Goal: Task Accomplishment & Management: Complete application form

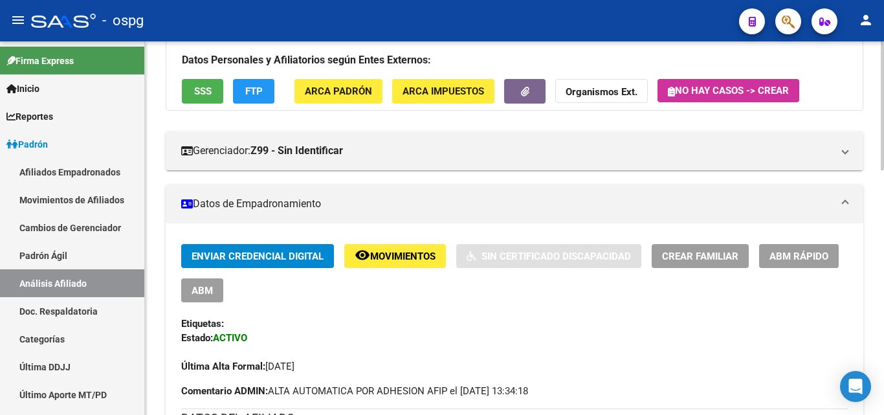
scroll to position [129, 0]
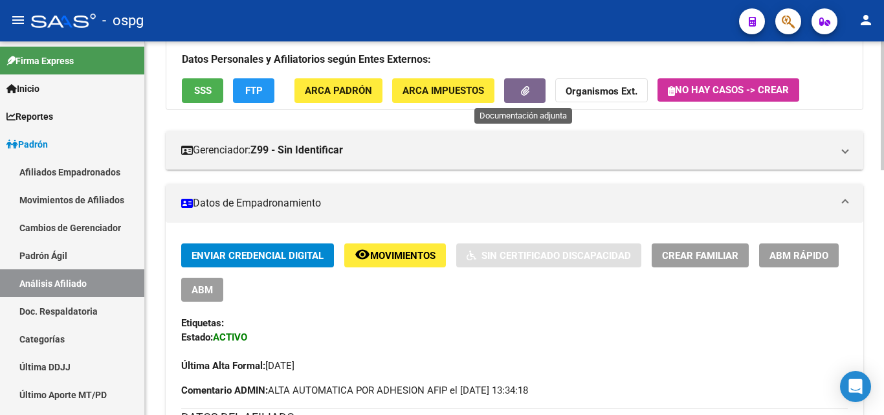
click at [516, 91] on button "button" at bounding box center [524, 90] width 41 height 24
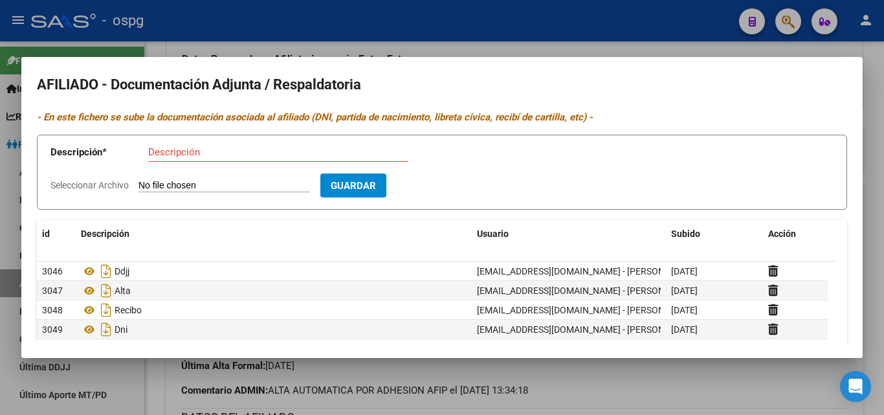
click at [207, 28] on div at bounding box center [442, 207] width 884 height 415
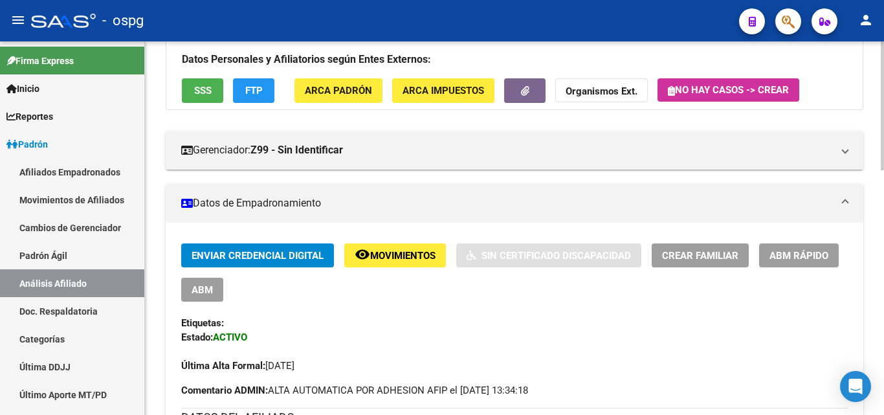
scroll to position [0, 0]
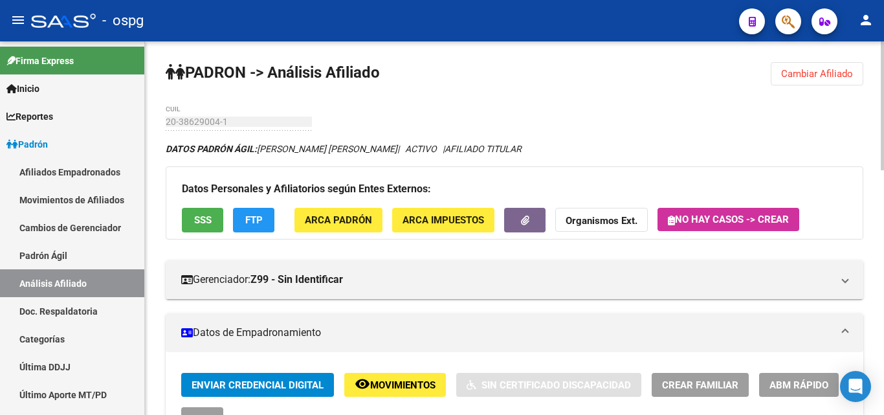
drag, startPoint x: 851, startPoint y: 72, endPoint x: 820, endPoint y: 78, distance: 32.4
click at [849, 73] on span "Cambiar Afiliado" at bounding box center [817, 74] width 72 height 12
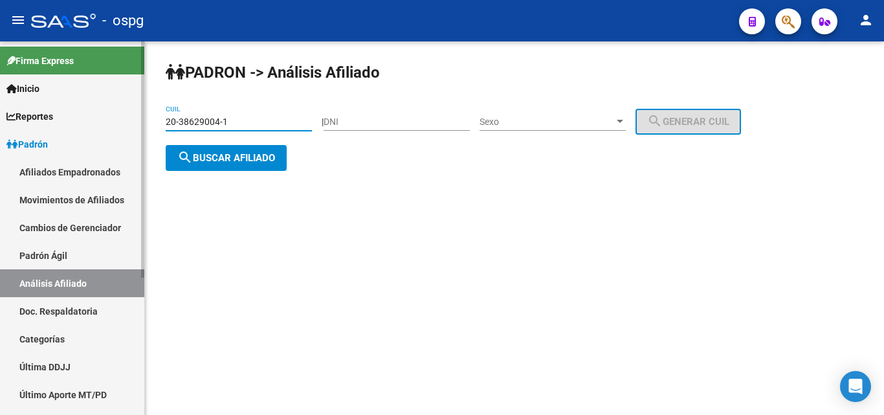
drag, startPoint x: 236, startPoint y: 120, endPoint x: 100, endPoint y: 115, distance: 136.0
click at [100, 115] on mat-sidenav-container "Firma Express Inicio Calendario SSS Instructivos Contacto OS Reportes Ingresos …" at bounding box center [442, 228] width 884 height 374
type input "27-37945710-5"
click at [238, 161] on span "search Buscar afiliado" at bounding box center [226, 158] width 98 height 12
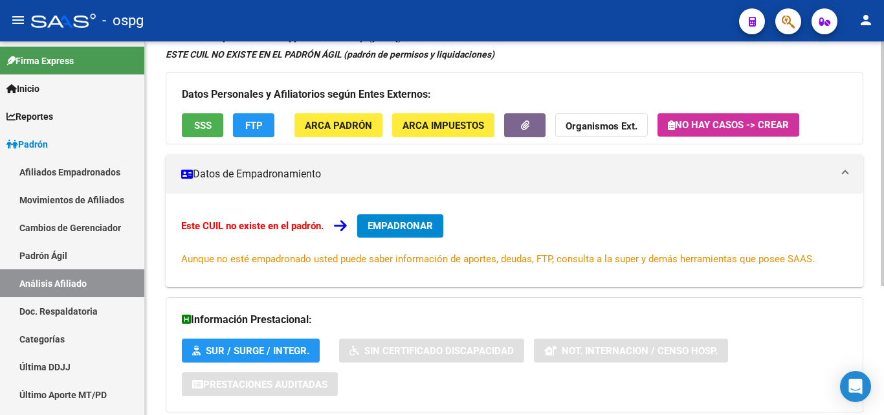
scroll to position [129, 0]
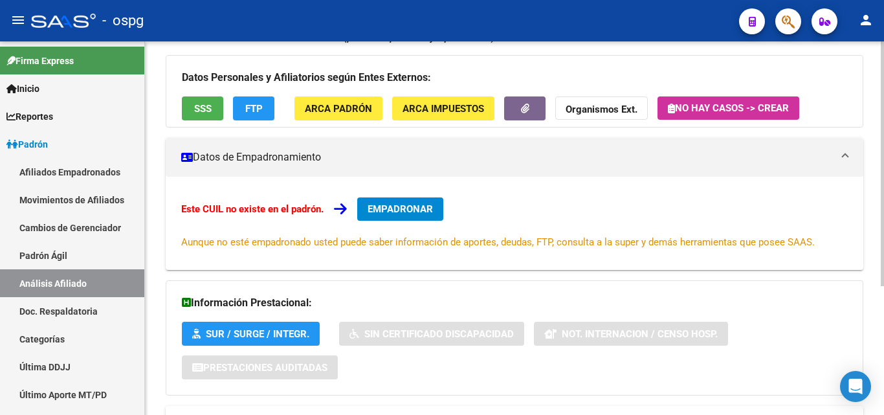
click at [403, 214] on span "EMPADRONAR" at bounding box center [400, 209] width 65 height 12
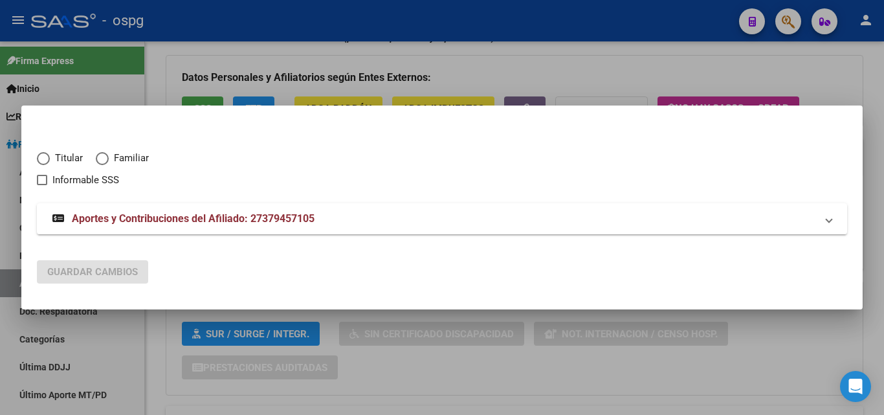
click at [41, 158] on span "Elija una opción" at bounding box center [43, 158] width 13 height 13
click at [41, 158] on input "Titular" at bounding box center [43, 158] width 13 height 13
radio input "true"
checkbox input "true"
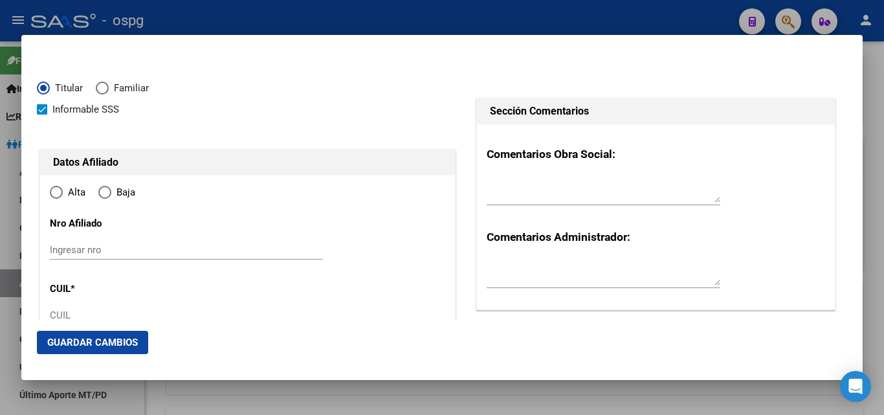
type input "27-37945710-5"
type input "37945710"
type input "[PERSON_NAME]"
type input "[DATE]"
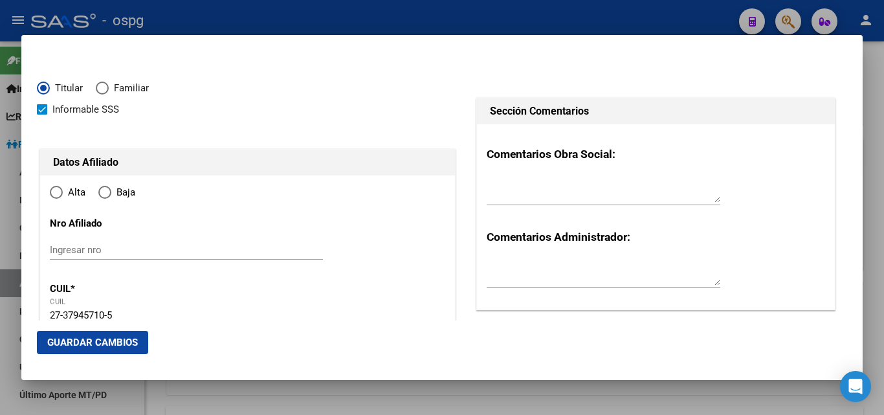
type input "QUILMES"
type input "1878"
type input "AZCUENAGA"
type input "2651"
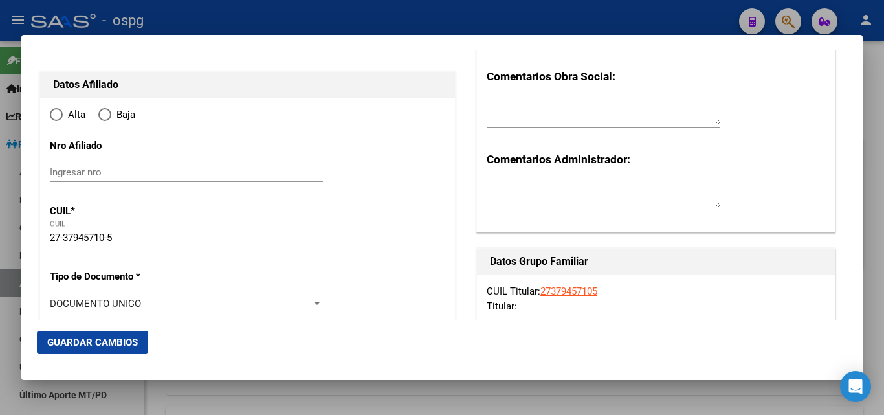
radio input "true"
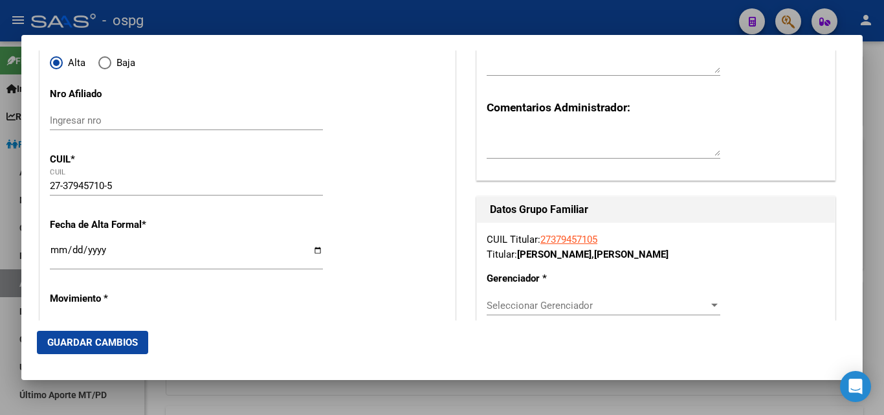
type input "QUILMES"
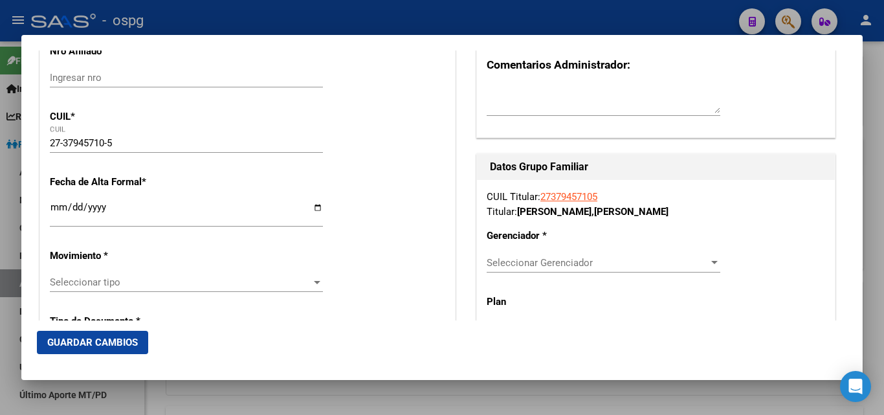
scroll to position [194, 0]
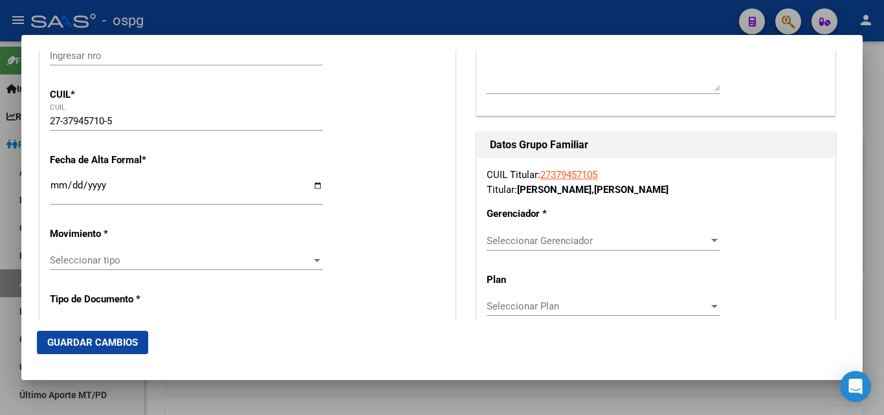
click at [59, 187] on input "Ingresar fecha" at bounding box center [186, 190] width 273 height 21
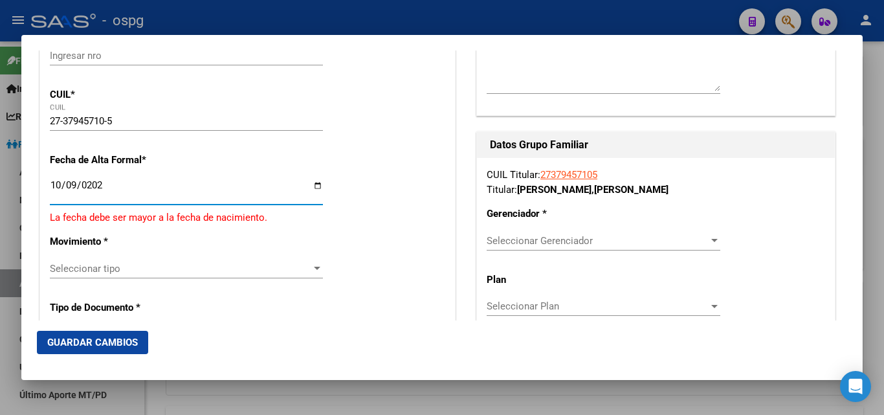
type input "[DATE]"
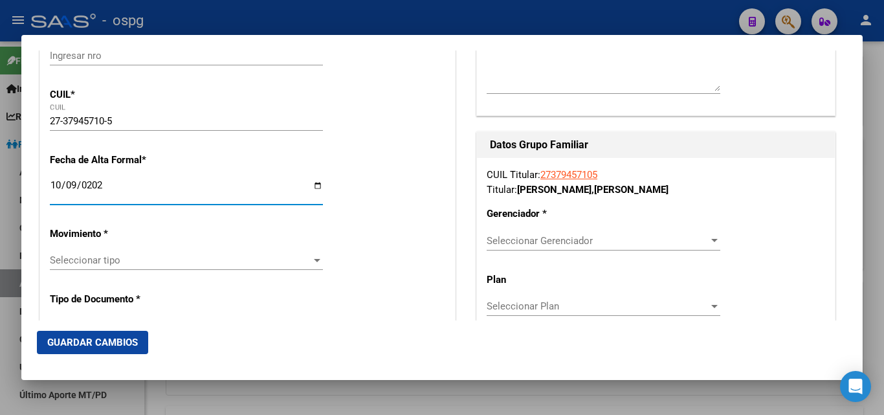
click at [161, 257] on span "Seleccionar tipo" at bounding box center [181, 260] width 262 height 12
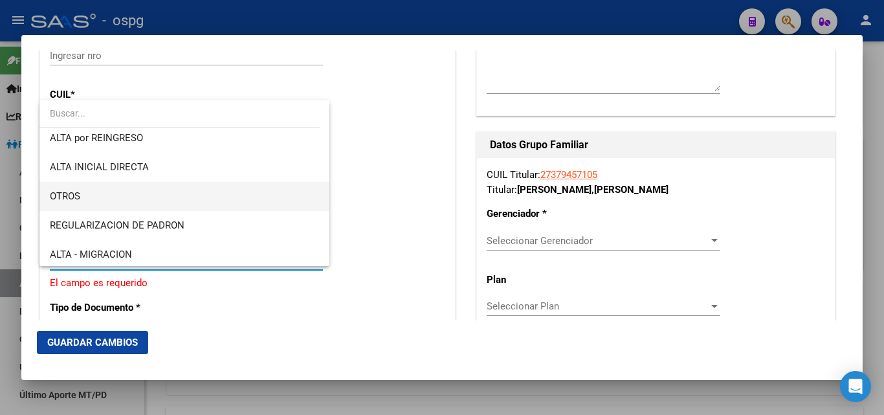
scroll to position [0, 0]
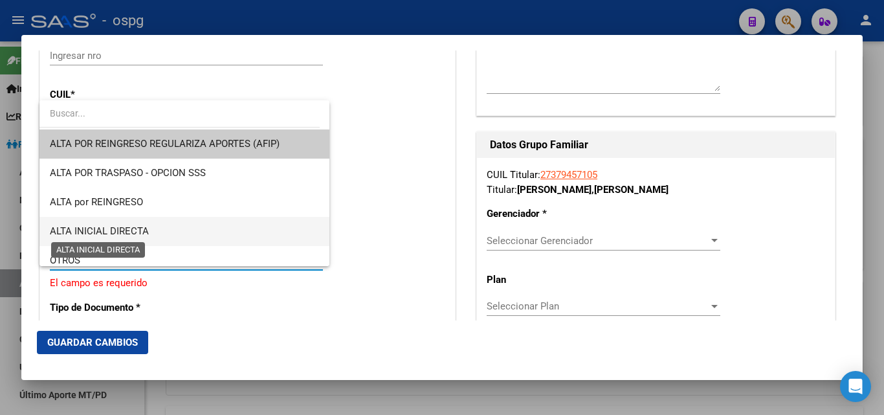
click at [118, 232] on span "ALTA INICIAL DIRECTA" at bounding box center [99, 231] width 99 height 12
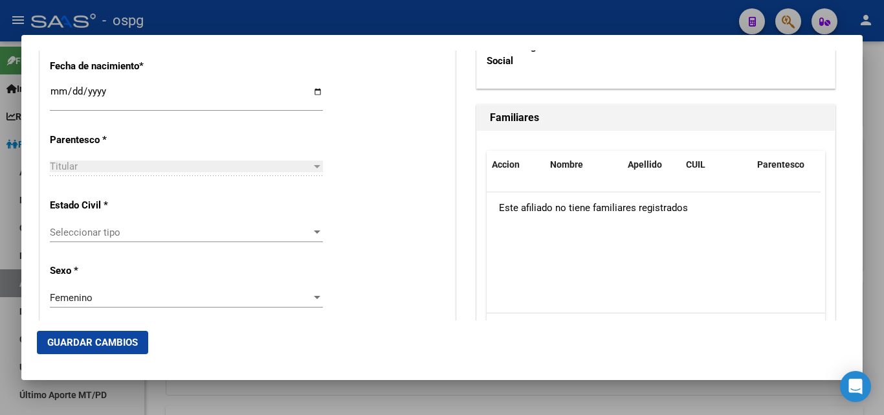
scroll to position [712, 0]
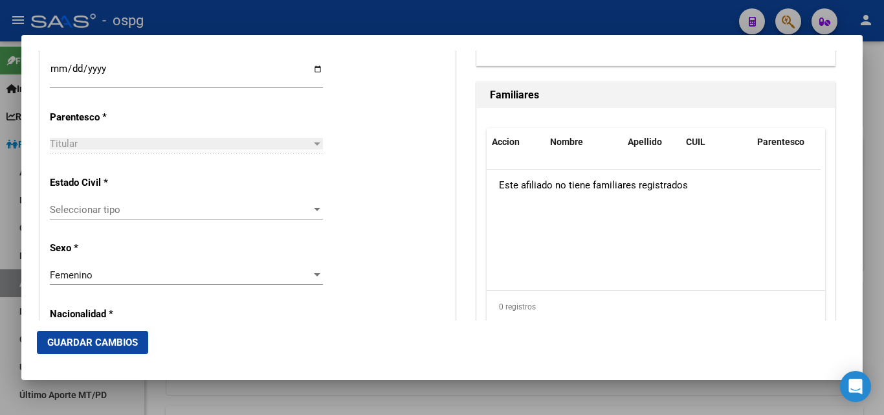
click at [97, 204] on span "Seleccionar tipo" at bounding box center [181, 210] width 262 height 12
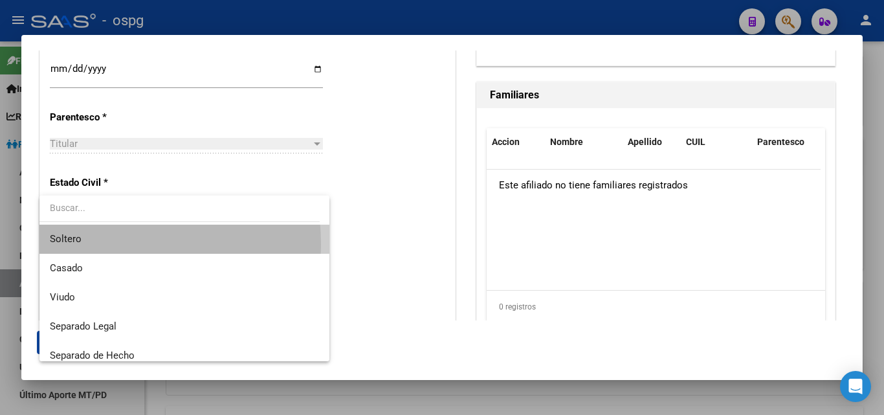
drag, startPoint x: 82, startPoint y: 245, endPoint x: 121, endPoint y: 236, distance: 40.4
click at [82, 243] on span "Soltero" at bounding box center [184, 239] width 269 height 29
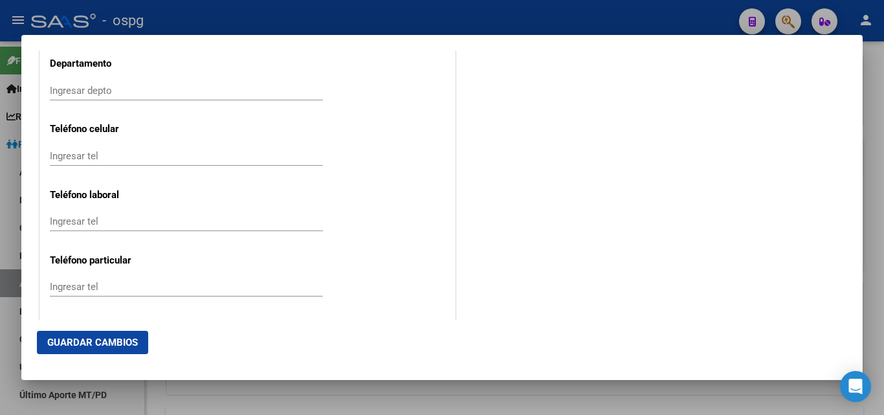
scroll to position [1619, 0]
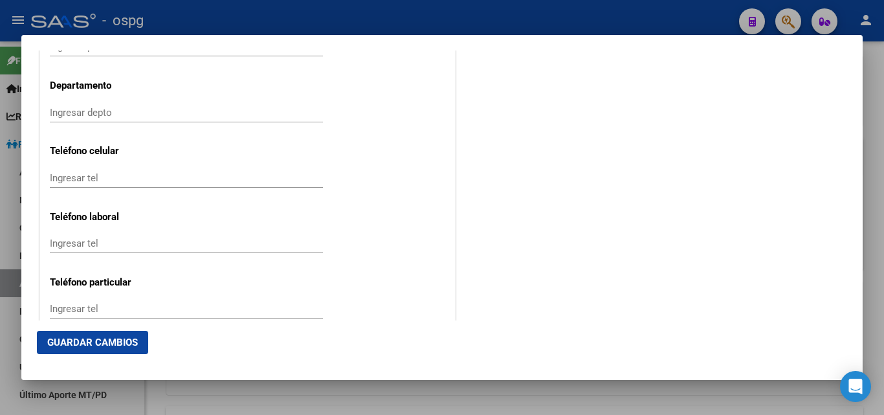
click at [79, 179] on input "Ingresar tel" at bounding box center [186, 178] width 273 height 12
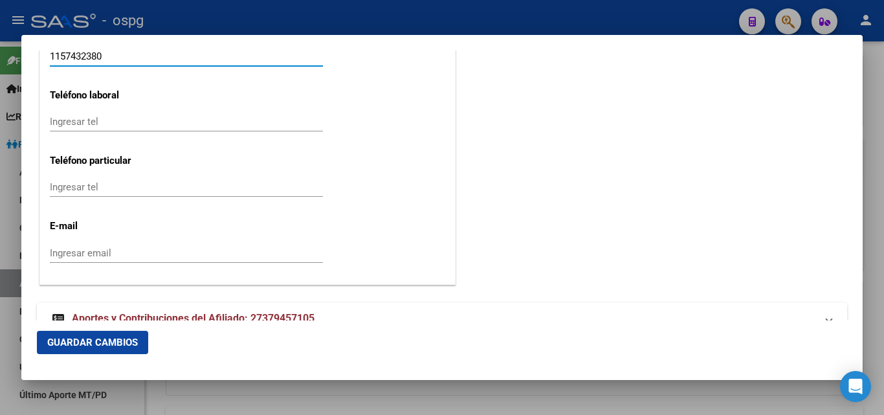
scroll to position [1748, 0]
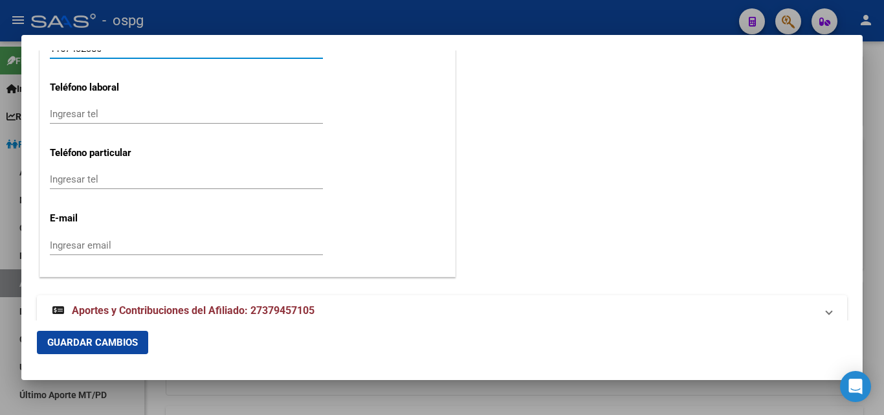
type input "1157432380"
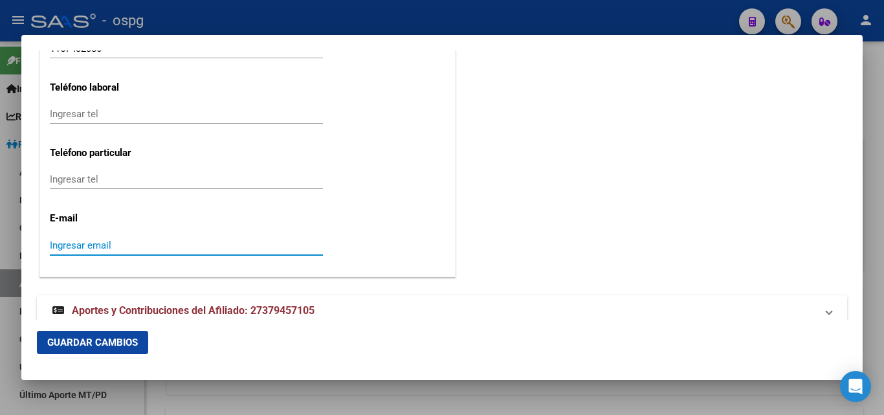
click at [65, 245] on input "Ingresar email" at bounding box center [186, 246] width 273 height 12
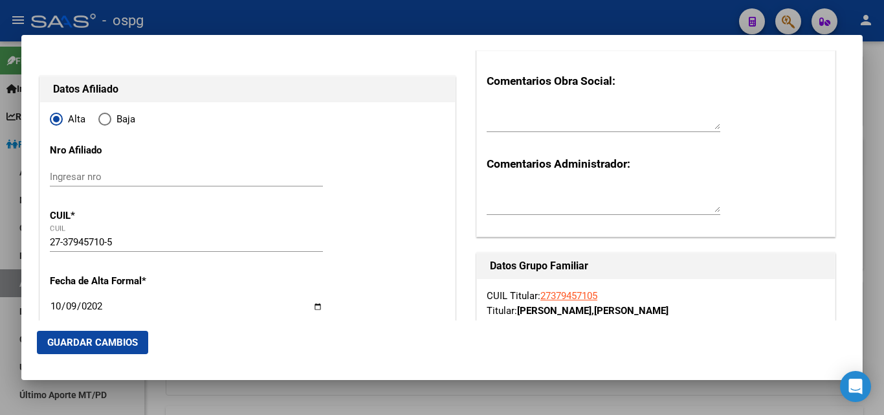
scroll to position [324, 0]
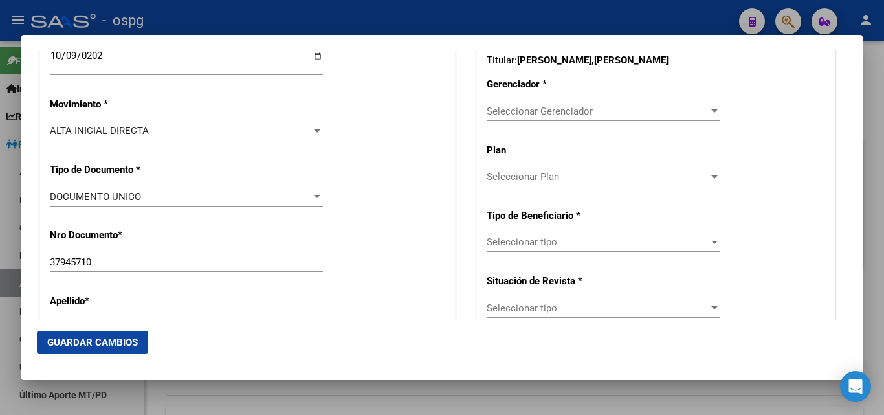
type input "[EMAIL_ADDRESS][DOMAIN_NAME]"
click at [514, 114] on span "Seleccionar Gerenciador" at bounding box center [598, 112] width 222 height 12
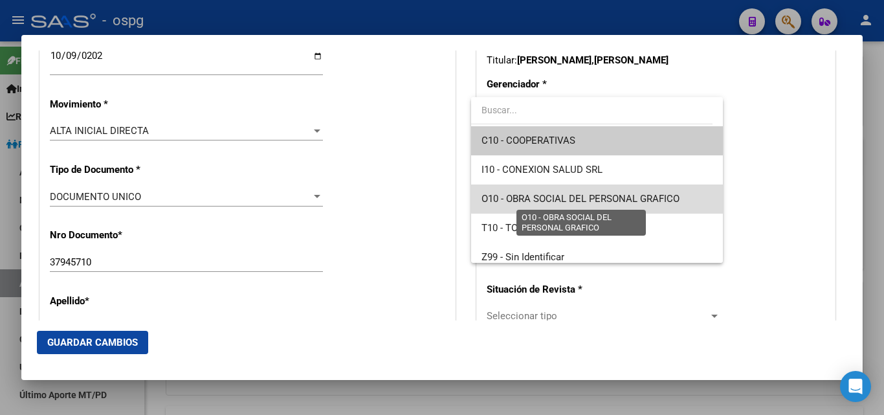
click at [598, 194] on span "O10 - OBRA SOCIAL DEL PERSONAL GRAFICO" at bounding box center [581, 199] width 198 height 12
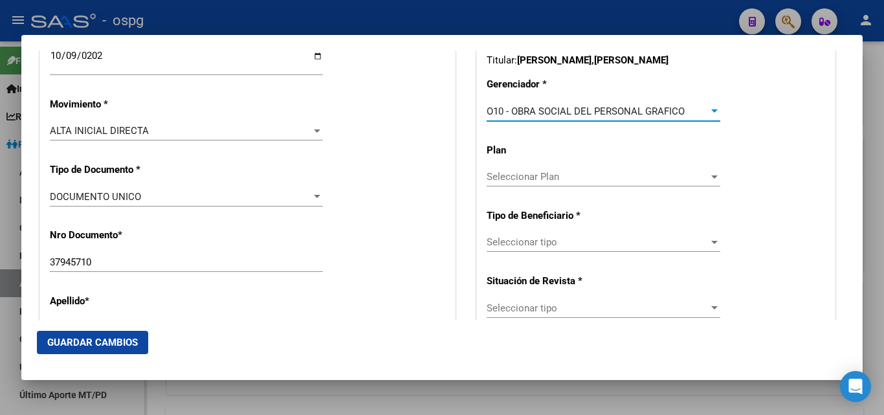
scroll to position [388, 0]
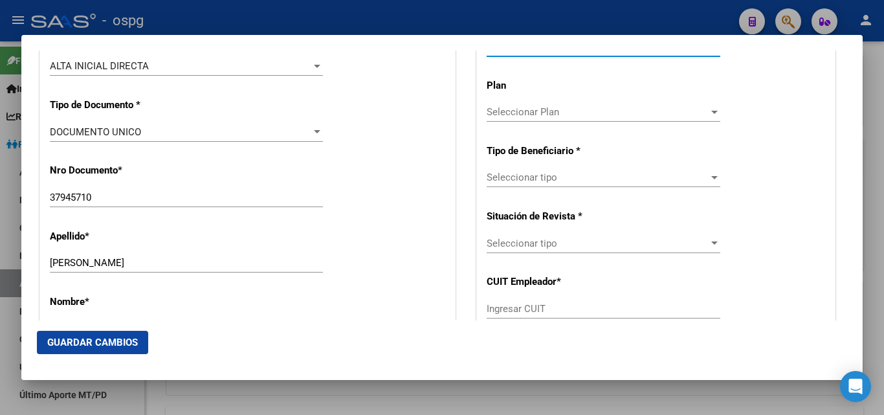
click at [522, 184] on div "Seleccionar tipo Seleccionar tipo" at bounding box center [604, 177] width 234 height 19
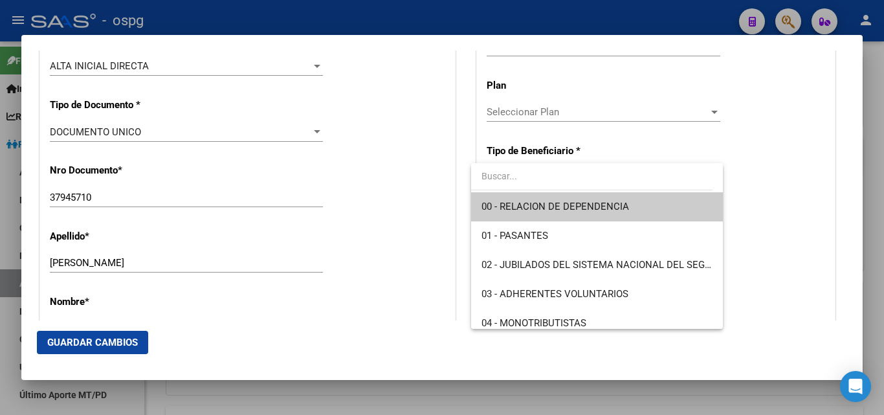
click at [563, 210] on span "00 - RELACION DE DEPENDENCIA" at bounding box center [556, 207] width 148 height 12
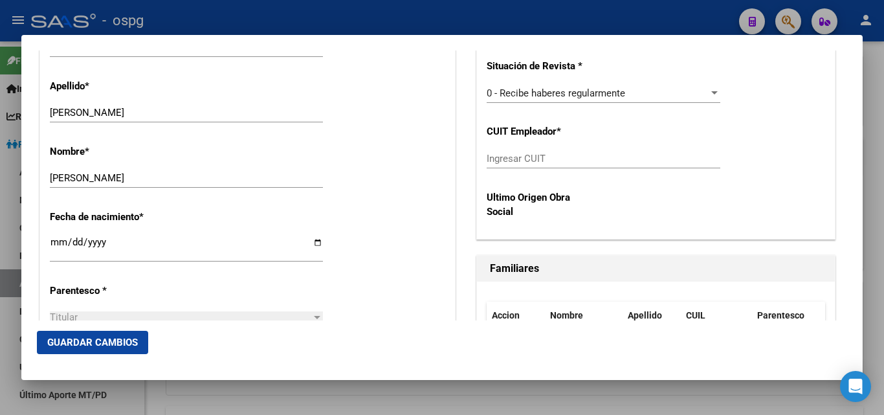
scroll to position [583, 0]
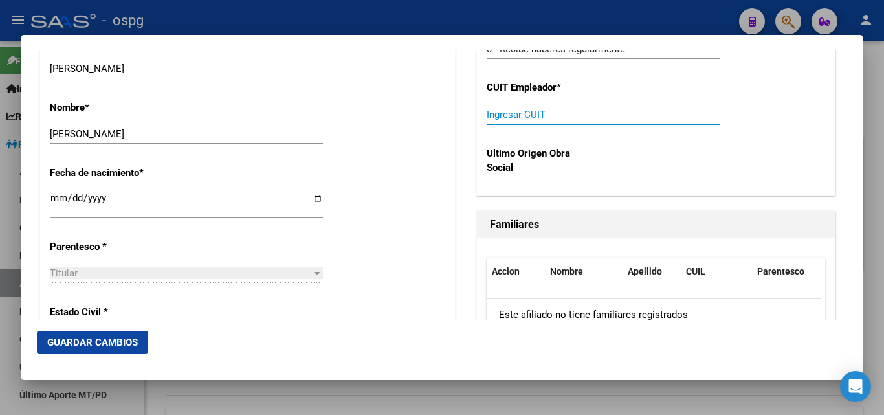
click at [491, 114] on input "Ingresar CUIT" at bounding box center [604, 115] width 234 height 12
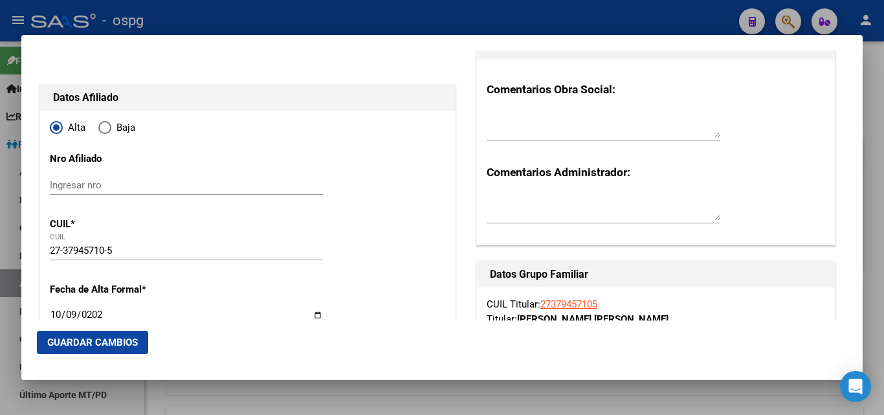
scroll to position [0, 0]
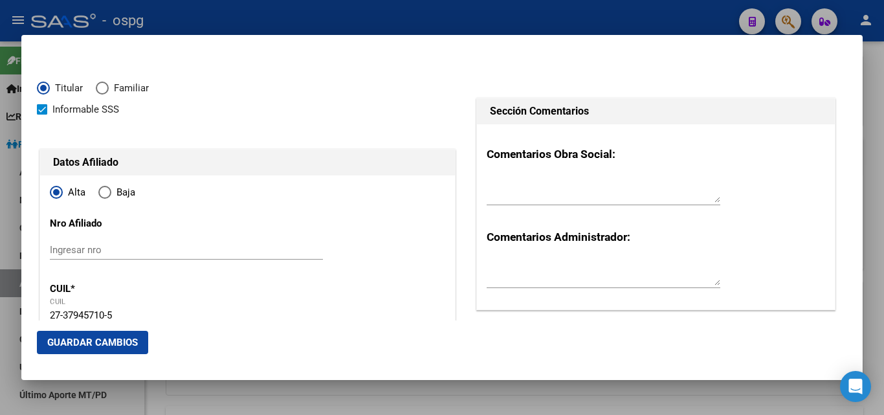
type input "30-54789289-1"
click at [120, 339] on span "Guardar Cambios" at bounding box center [92, 343] width 91 height 12
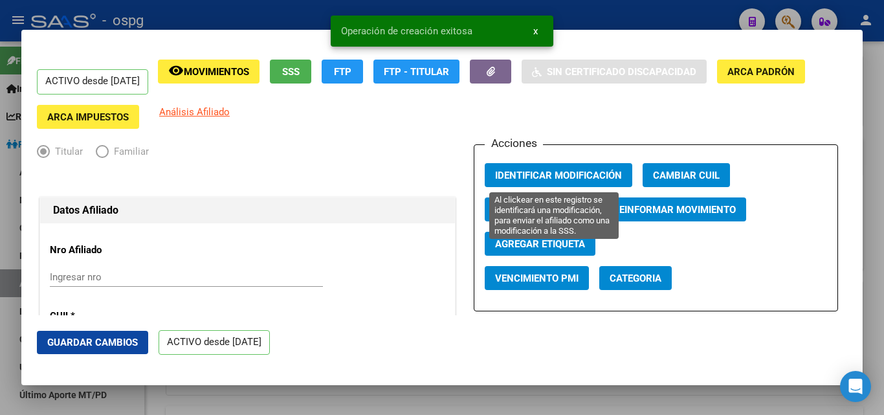
click at [550, 179] on span "Identificar Modificación" at bounding box center [558, 176] width 127 height 12
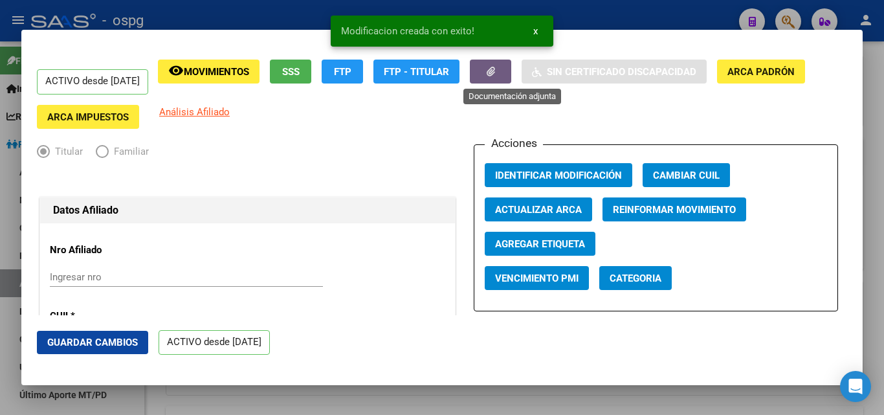
click at [495, 67] on icon "button" at bounding box center [491, 72] width 8 height 10
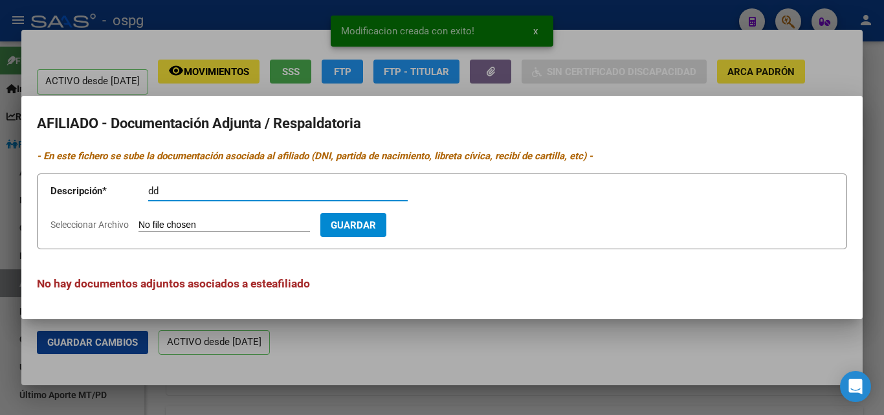
type input "dd"
click at [176, 72] on div at bounding box center [442, 207] width 884 height 415
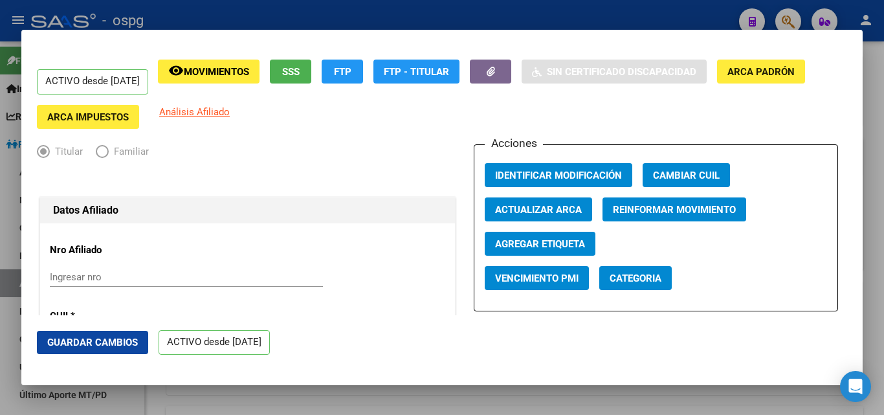
click at [192, 8] on div at bounding box center [442, 207] width 884 height 415
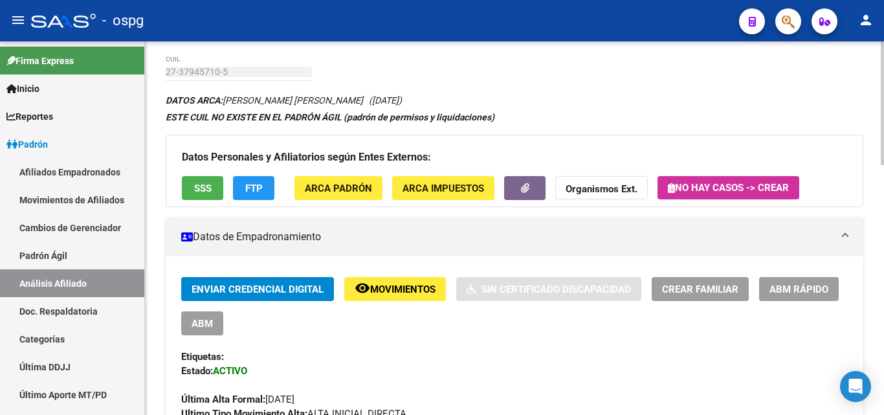
scroll to position [129, 0]
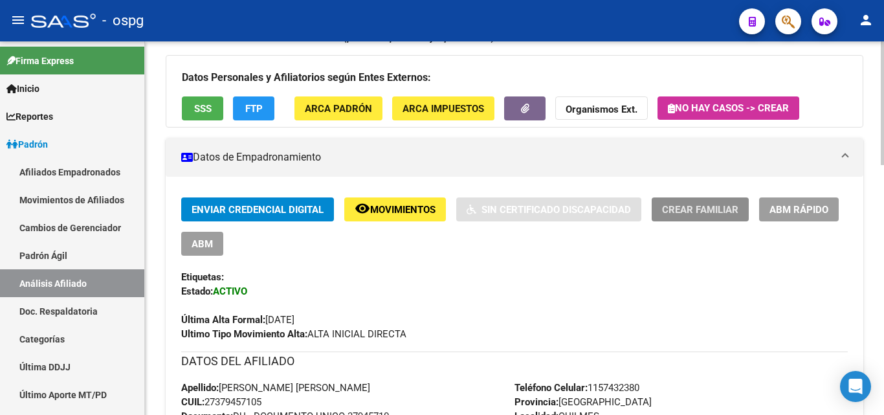
click at [684, 216] on button "Crear Familiar" at bounding box center [700, 209] width 97 height 24
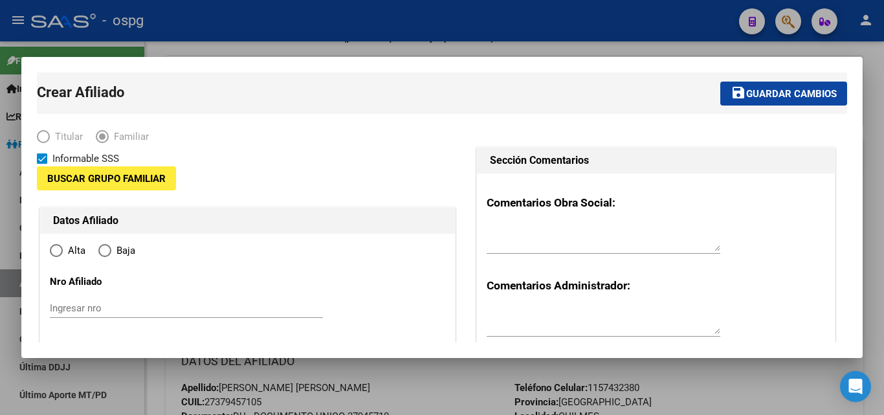
type input "30-54789289-1"
type input "QUILMES"
type input "1878"
type input "AZCUENAGA"
type input "2651"
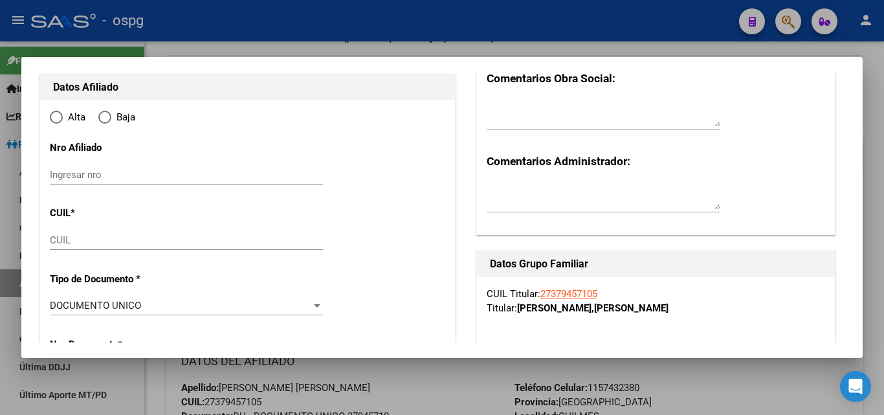
radio input "true"
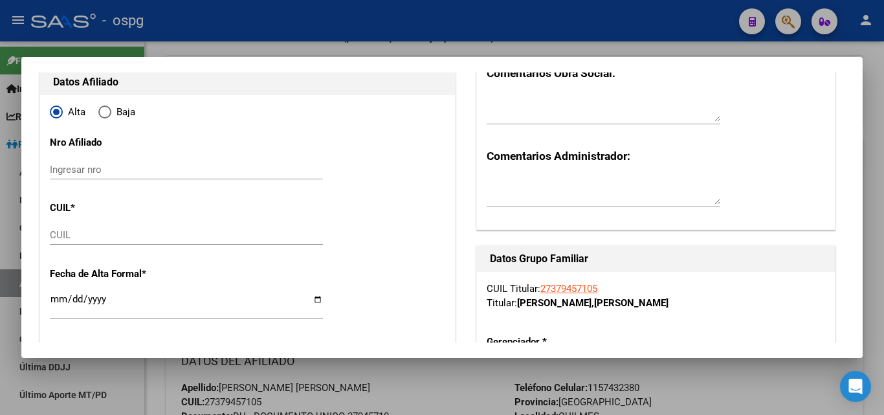
type input "30-54789289-1"
click at [90, 241] on div "CUIL" at bounding box center [186, 234] width 273 height 19
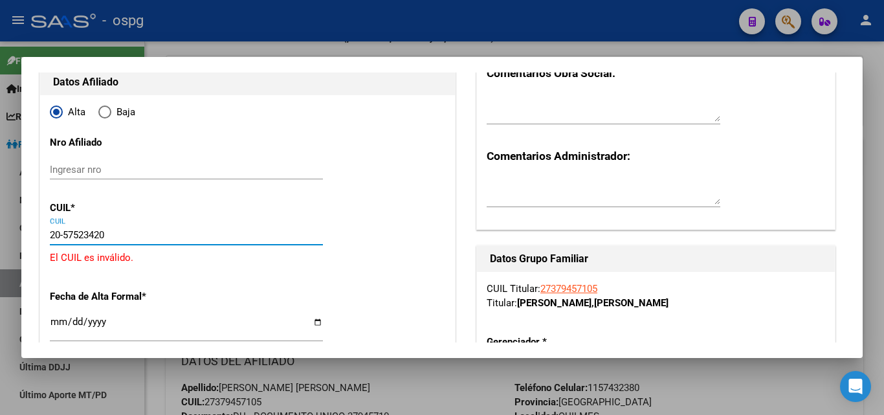
type input "20-57523420-9"
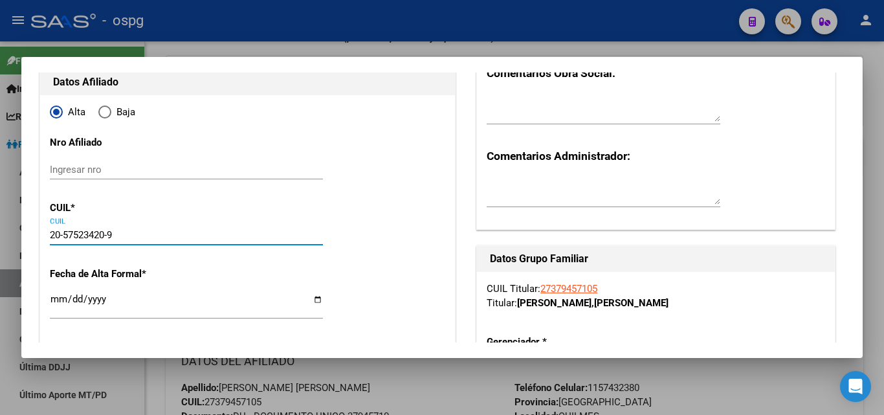
type input "57523420"
type input "[PERSON_NAME] [PERSON_NAME]"
type input "[PERSON_NAME]"
type input "[DATE]"
type input "QUILMES"
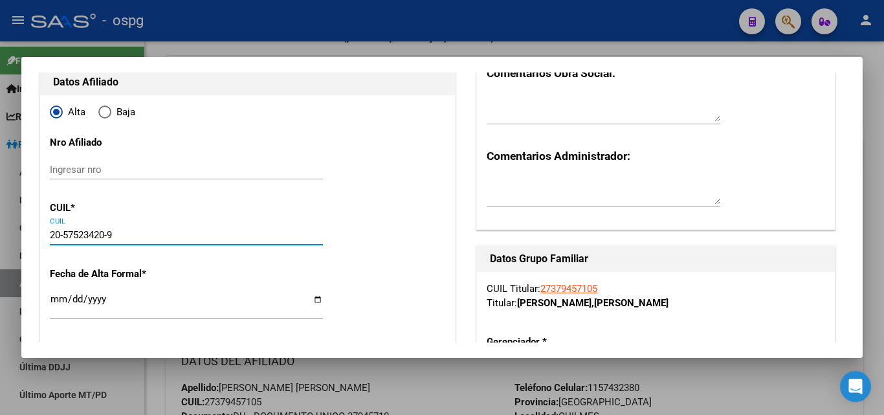
type input "20-57523420-9"
click at [58, 299] on input "Ingresar fecha" at bounding box center [186, 304] width 273 height 21
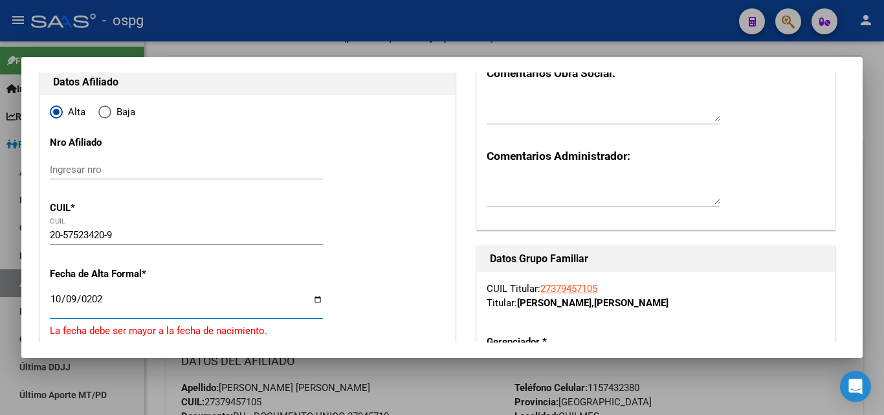
type input "[DATE]"
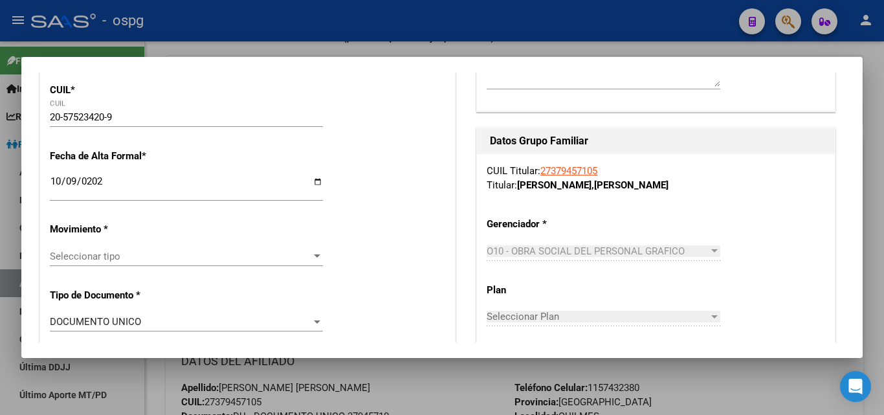
scroll to position [259, 0]
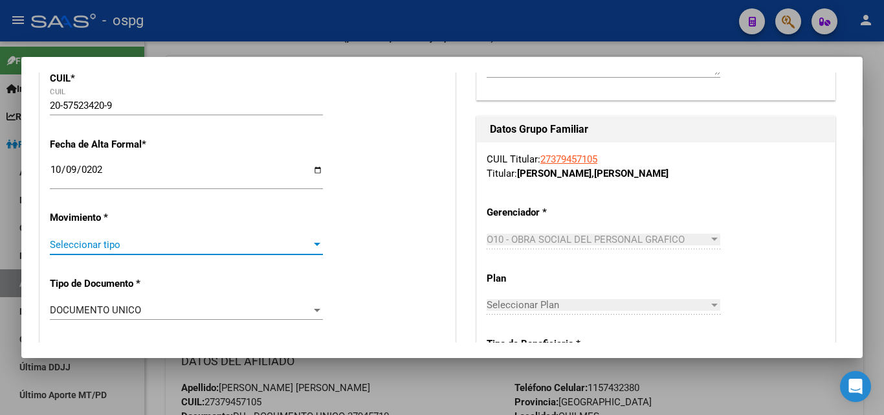
click at [82, 250] on span "Seleccionar tipo" at bounding box center [181, 245] width 262 height 12
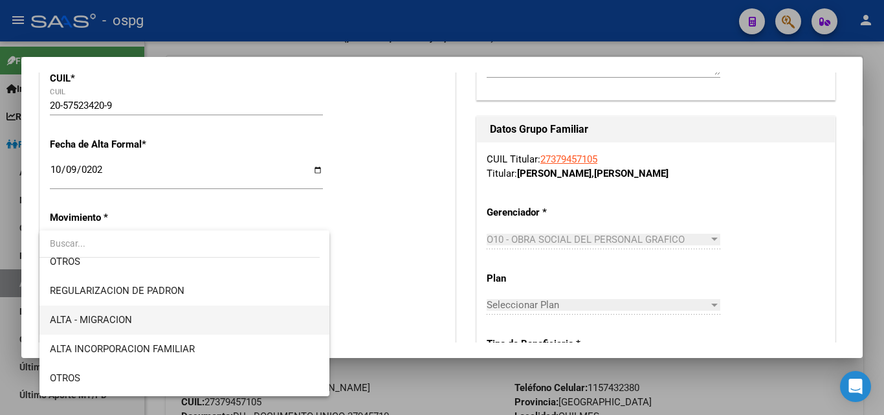
scroll to position [129, 0]
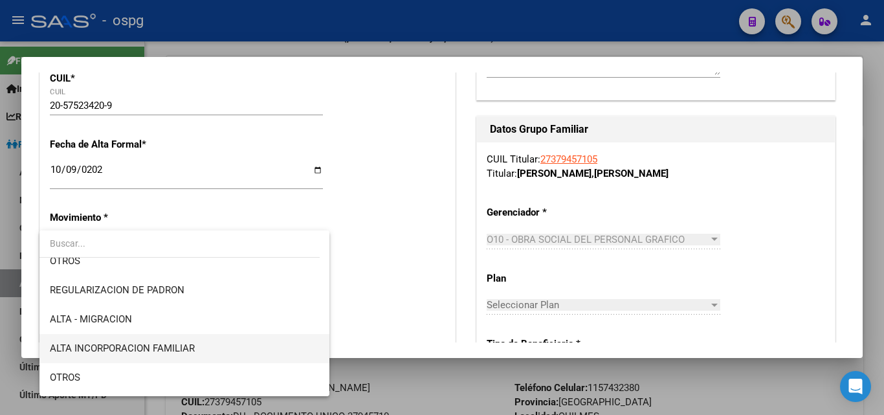
click at [159, 347] on span "ALTA INCORPORACION FAMILIAR" at bounding box center [122, 348] width 145 height 12
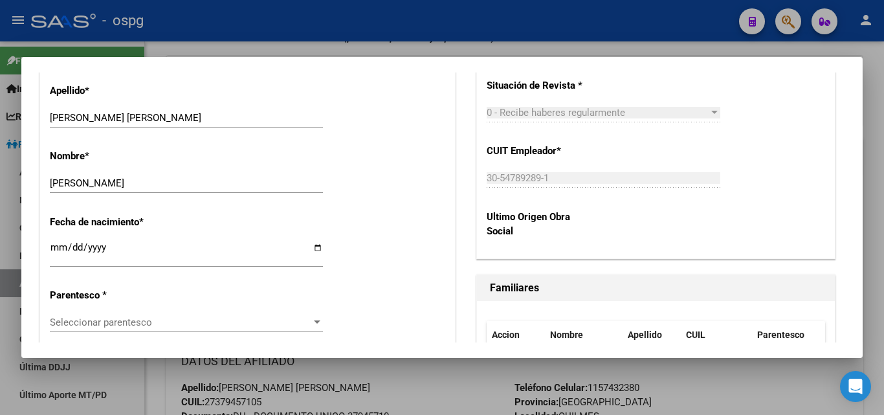
scroll to position [647, 0]
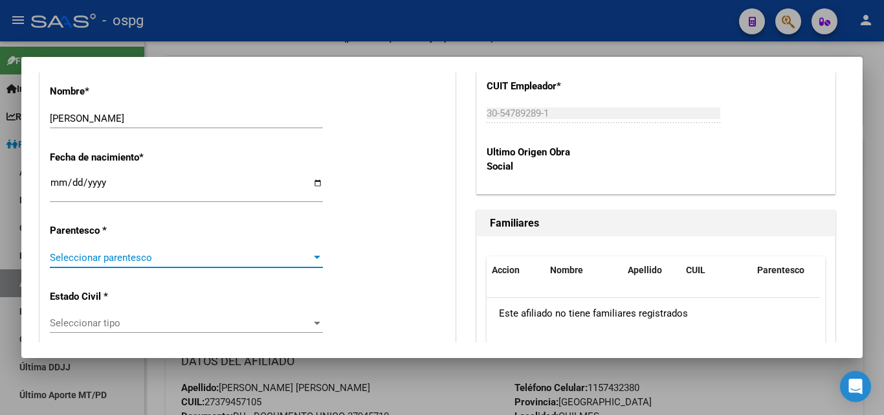
click at [85, 258] on span "Seleccionar parentesco" at bounding box center [181, 258] width 262 height 12
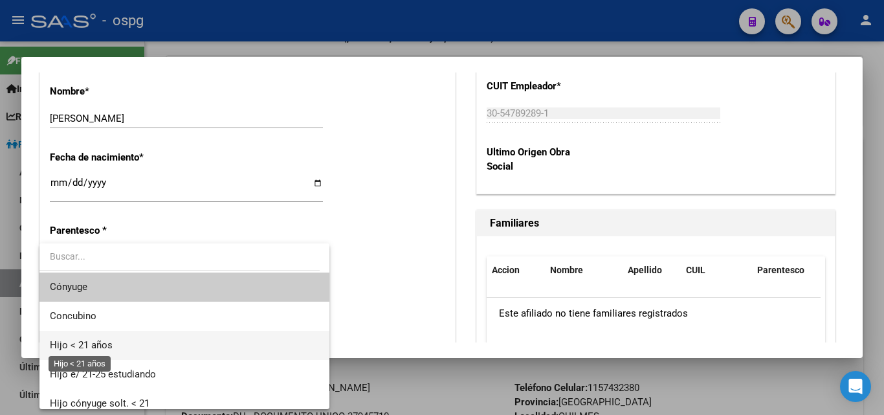
click at [104, 346] on span "Hijo < 21 años" at bounding box center [81, 345] width 63 height 12
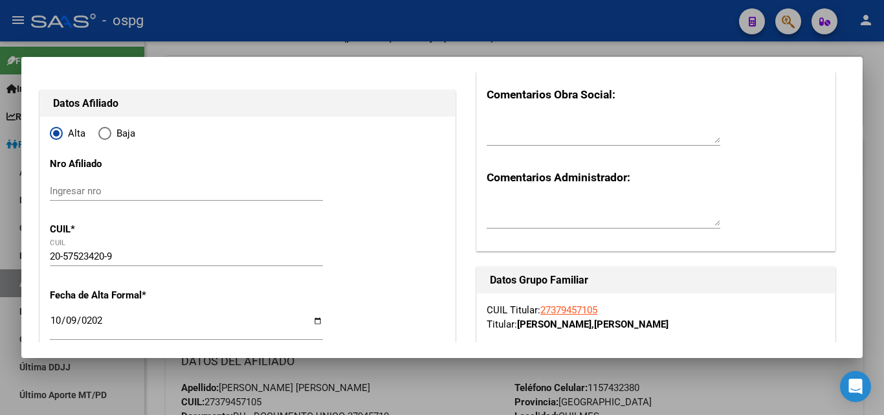
scroll to position [0, 0]
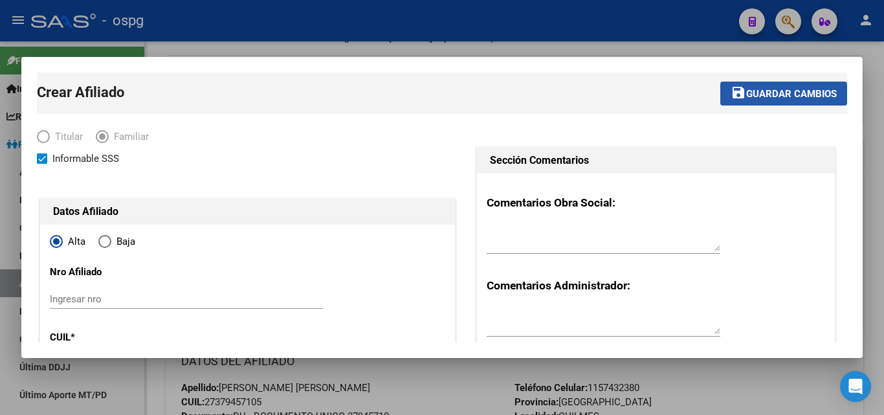
click at [783, 98] on button "save Guardar cambios" at bounding box center [784, 94] width 127 height 24
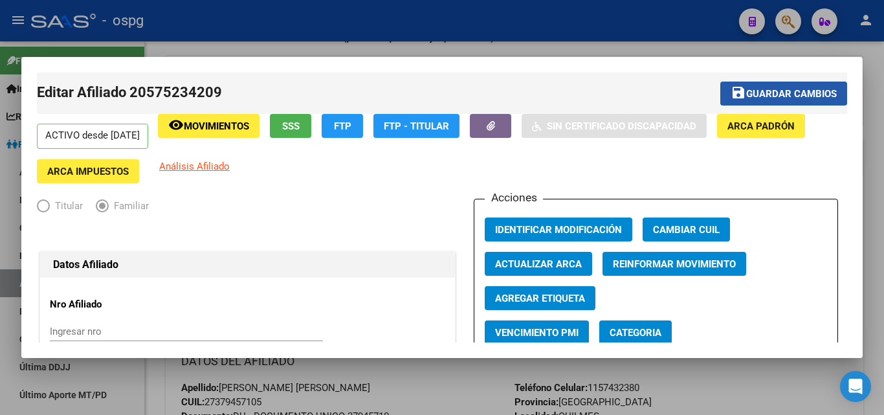
drag, startPoint x: 748, startPoint y: 86, endPoint x: 625, endPoint y: 144, distance: 135.5
click at [746, 86] on button "save Guardar cambios" at bounding box center [784, 94] width 127 height 24
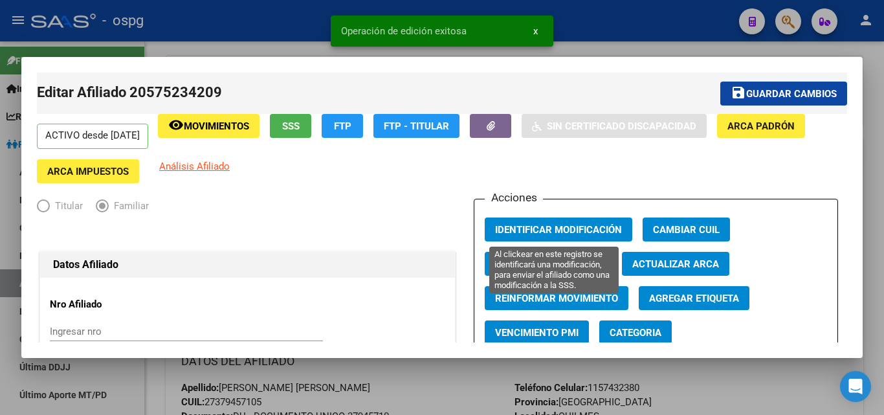
click at [511, 231] on span "Identificar Modificación" at bounding box center [558, 230] width 127 height 12
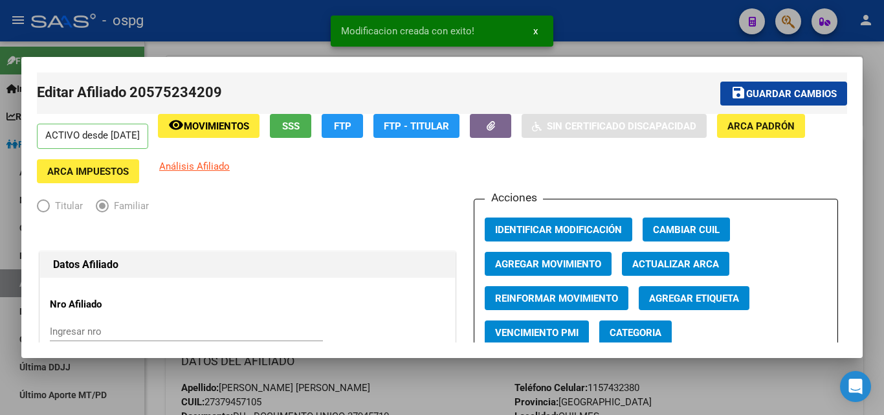
click at [174, 39] on div at bounding box center [442, 207] width 884 height 415
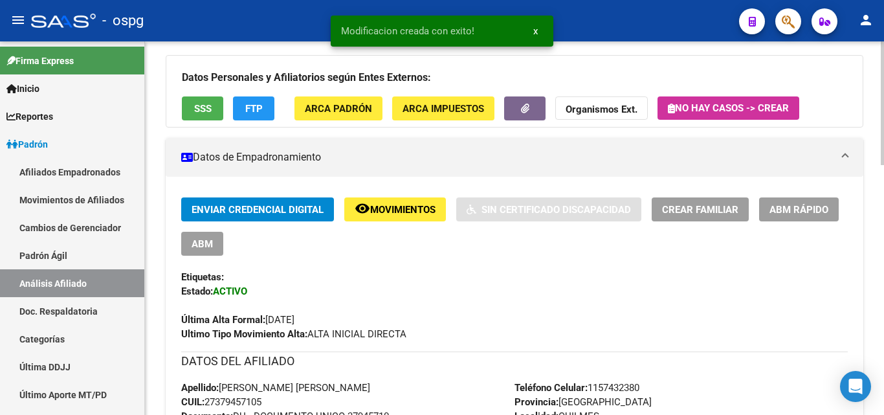
click at [686, 207] on span "Crear Familiar" at bounding box center [700, 210] width 76 height 12
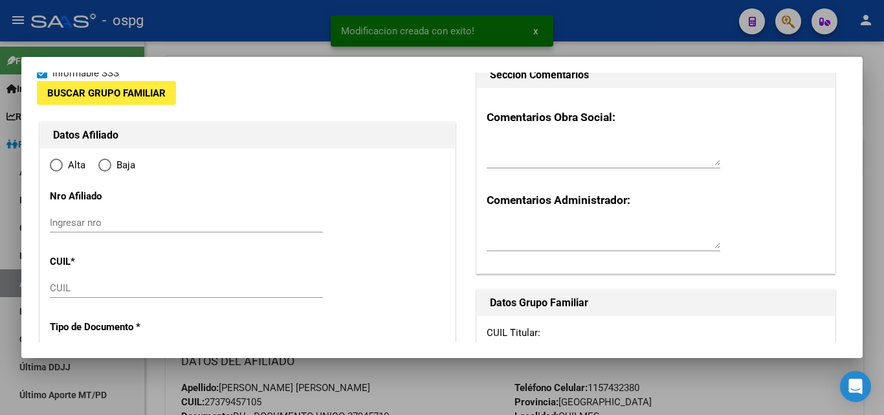
type input "30-54789289-1"
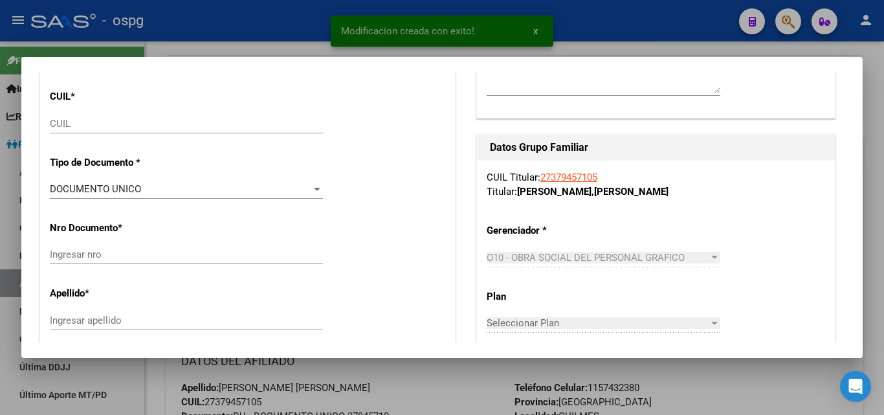
type input "QUILMES"
type input "1878"
type input "AZCUENAGA"
type input "2651"
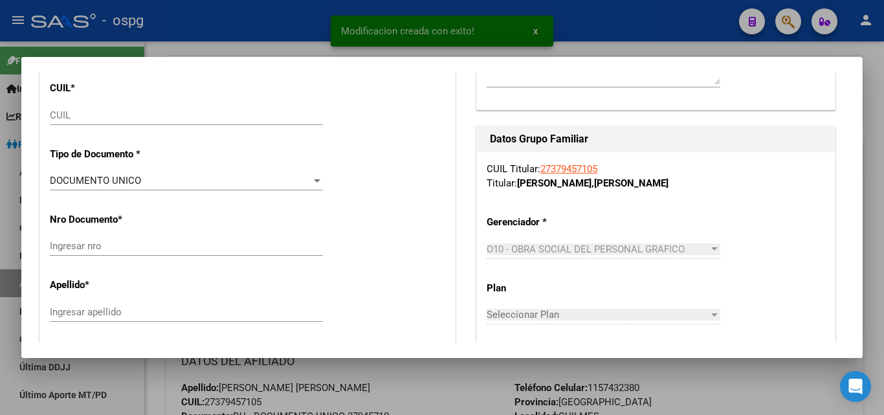
radio input "true"
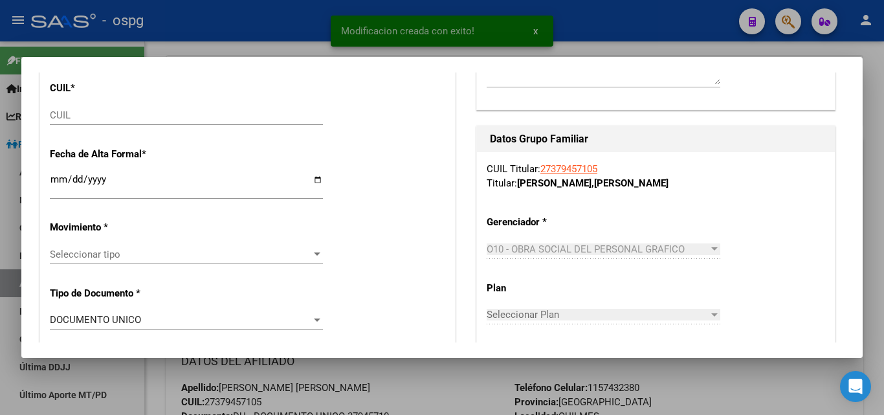
scroll to position [0, 0]
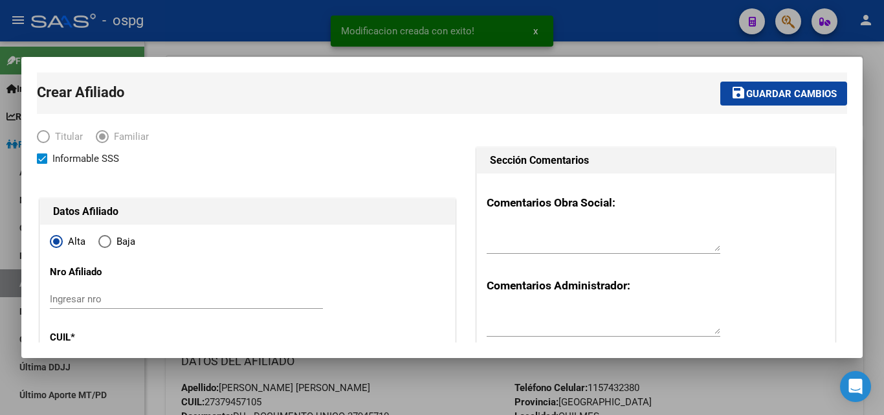
type input "30-54789289-1"
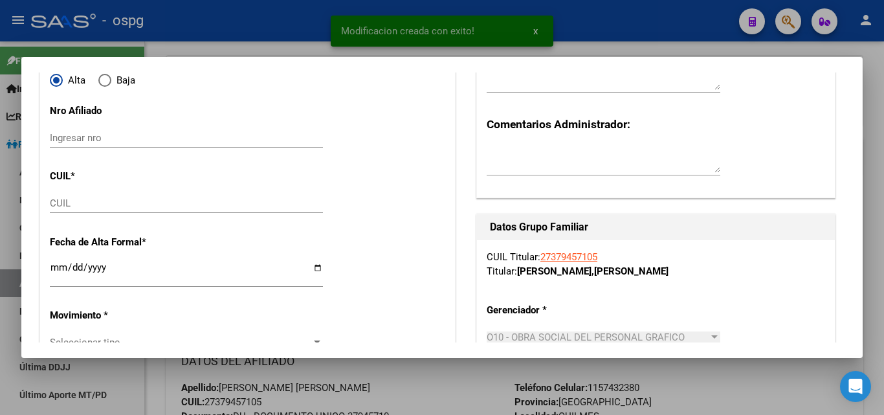
scroll to position [129, 0]
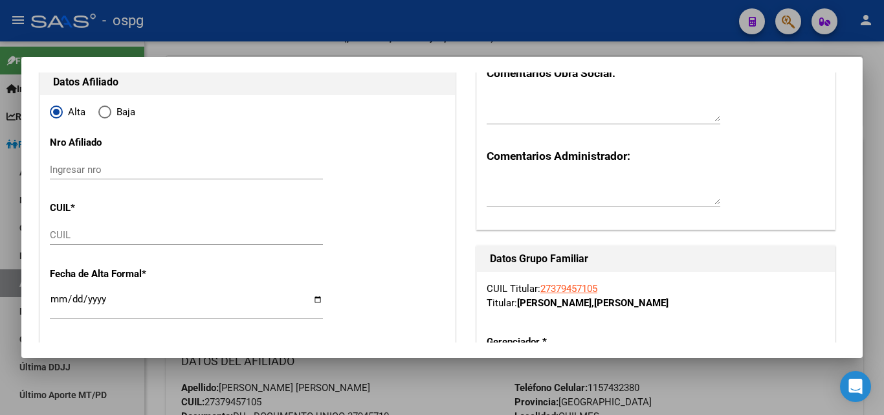
click at [73, 234] on input "CUIL" at bounding box center [186, 235] width 273 height 12
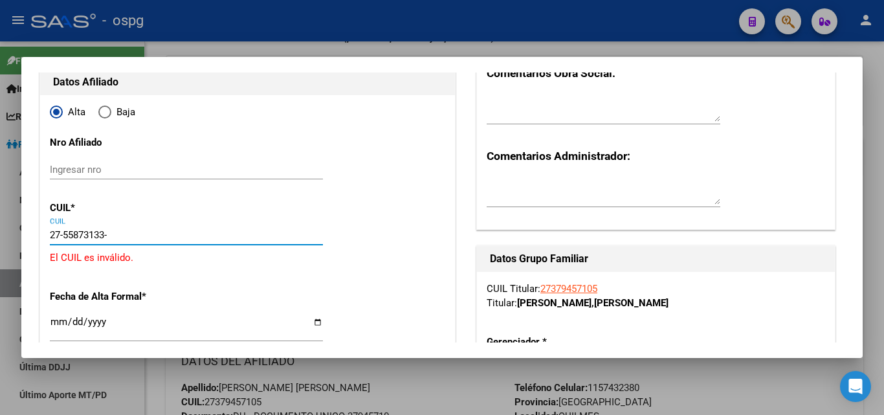
type input "27-55873133-3"
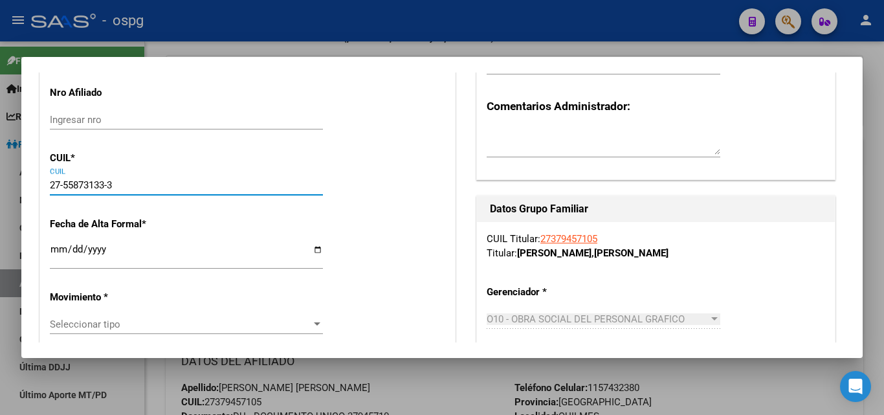
scroll to position [259, 0]
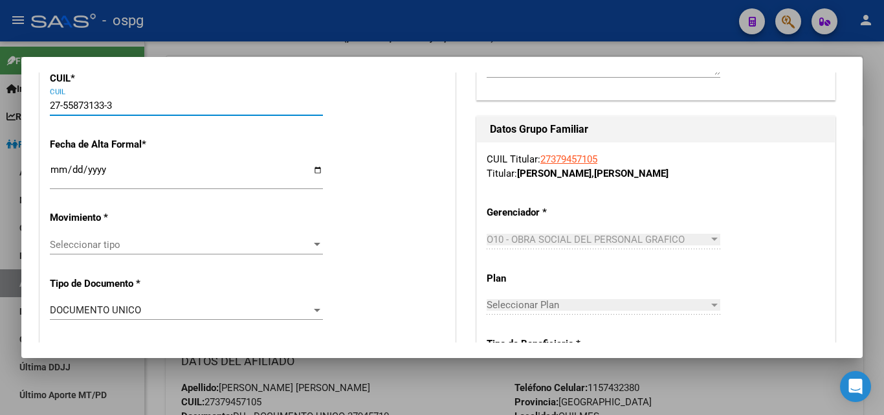
type input "55873133"
type input "[PERSON_NAME] [PERSON_NAME]"
type input "[PERSON_NAME]"
type input "[DATE]"
type input "QUILMES"
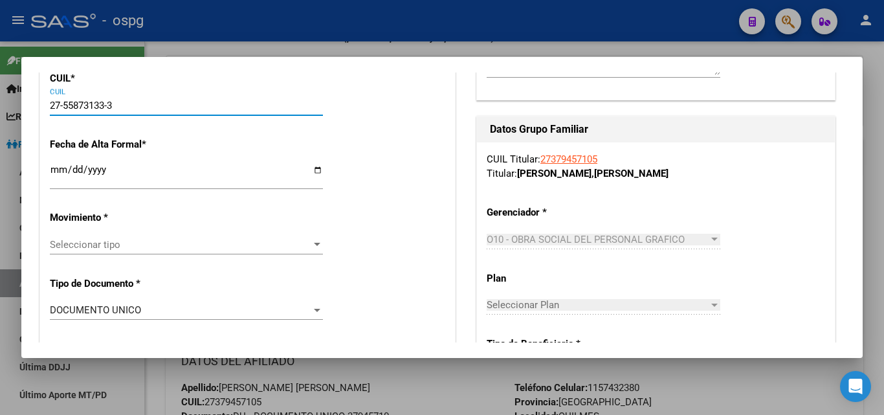
type input "1879"
type input "27-55873133-3"
click at [53, 170] on input "Ingresar fecha" at bounding box center [186, 174] width 273 height 21
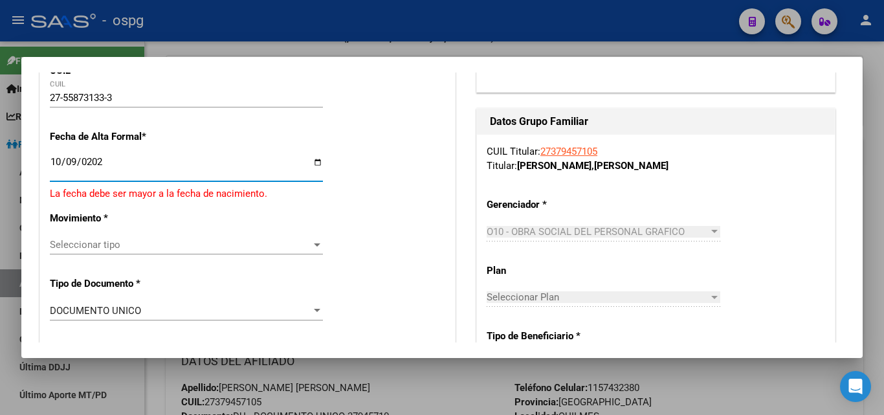
type input "[DATE]"
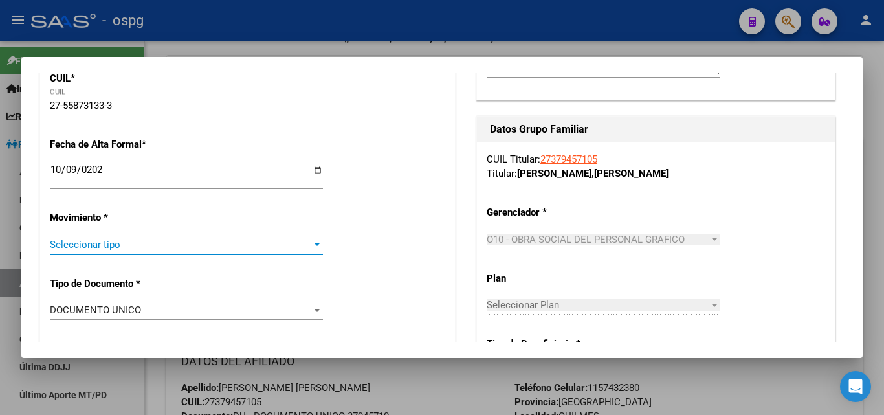
click at [76, 250] on span "Seleccionar tipo" at bounding box center [181, 245] width 262 height 12
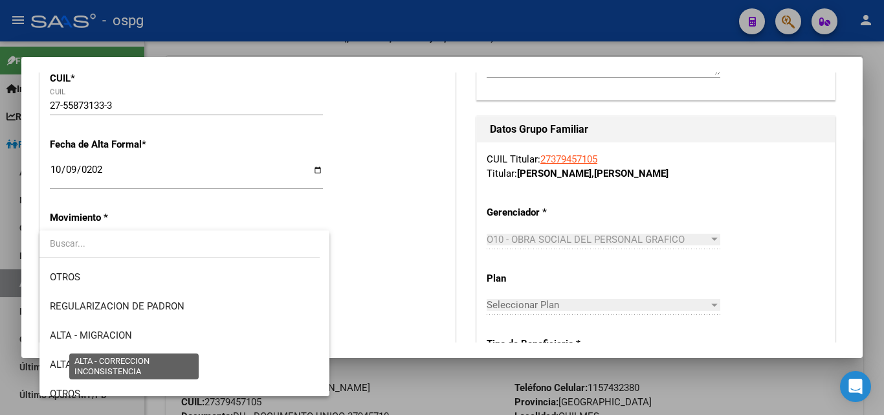
scroll to position [194, 0]
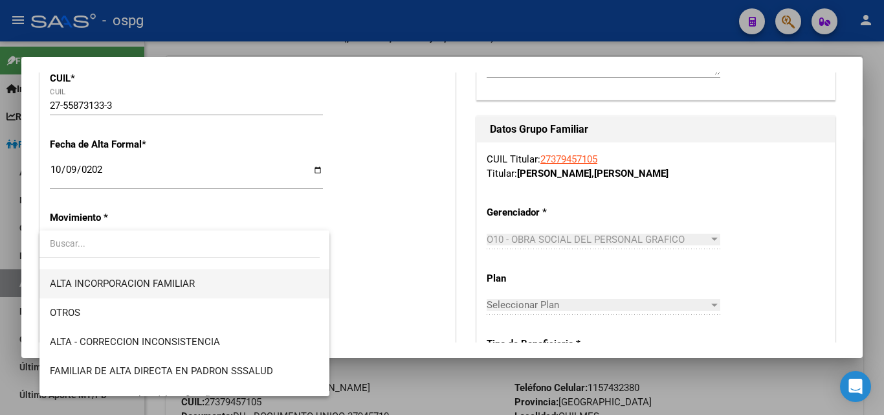
click at [175, 289] on span "ALTA INCORPORACION FAMILIAR" at bounding box center [184, 283] width 269 height 29
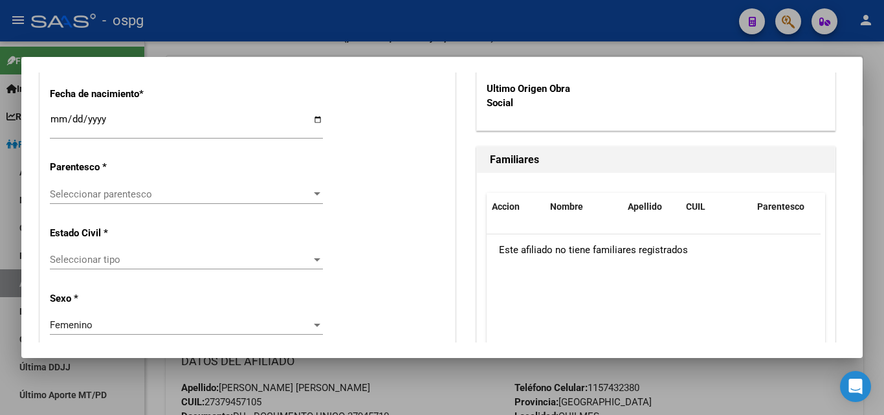
scroll to position [712, 0]
click at [103, 205] on div "Seleccionar parentesco Seleccionar parentesco" at bounding box center [186, 199] width 273 height 32
click at [109, 200] on div "Seleccionar parentesco Seleccionar parentesco" at bounding box center [186, 192] width 273 height 19
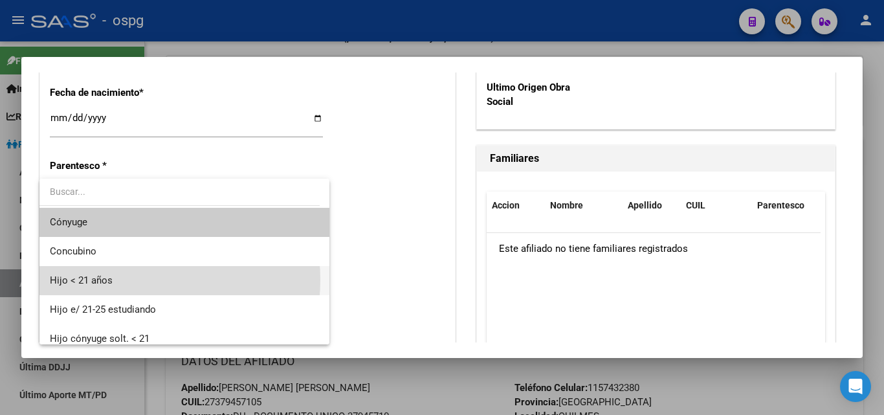
click at [118, 280] on span "Hijo < 21 años" at bounding box center [184, 280] width 269 height 29
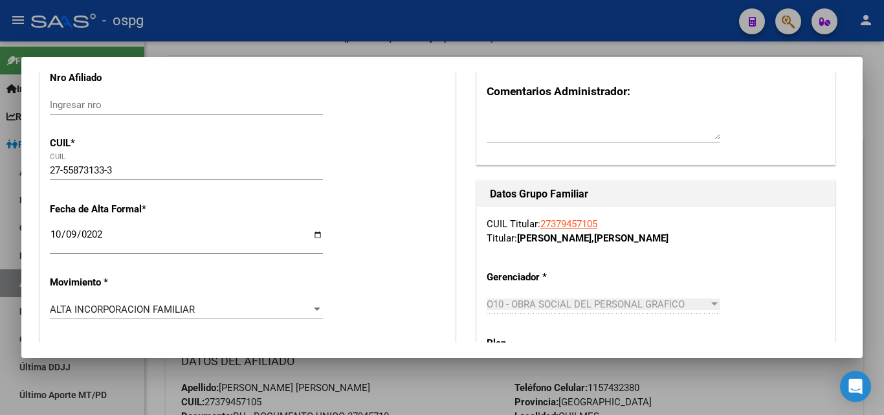
scroll to position [0, 0]
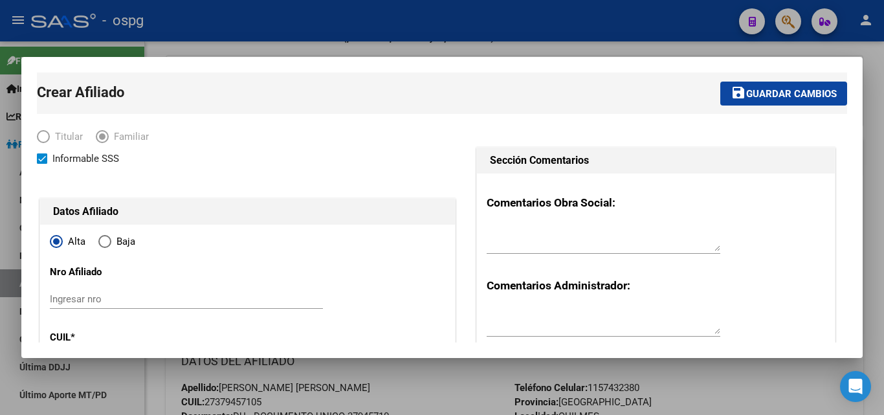
click at [734, 95] on mat-icon "save" at bounding box center [739, 93] width 16 height 16
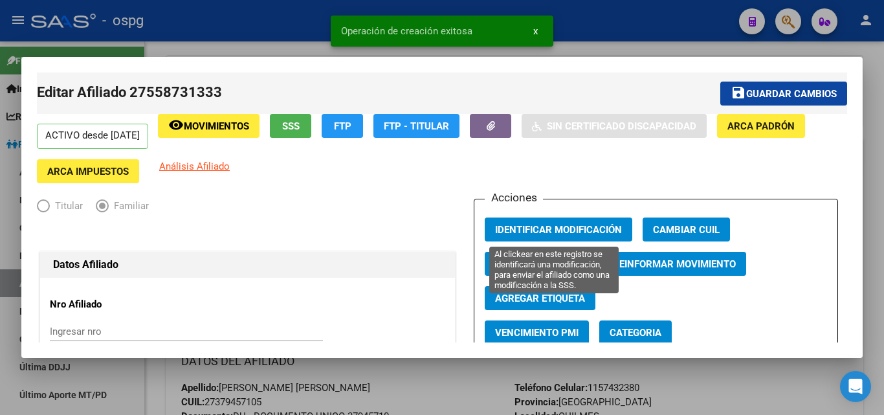
click at [525, 232] on span "Identificar Modificación" at bounding box center [558, 230] width 127 height 12
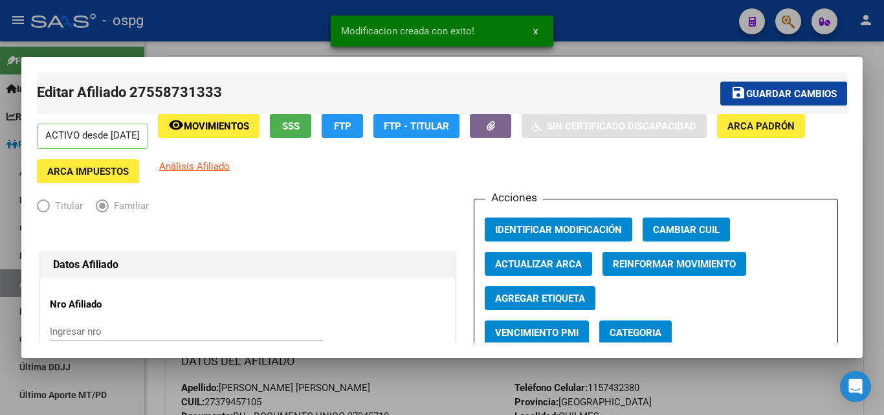
click at [583, 30] on div at bounding box center [442, 207] width 884 height 415
